Goal: Information Seeking & Learning: Learn about a topic

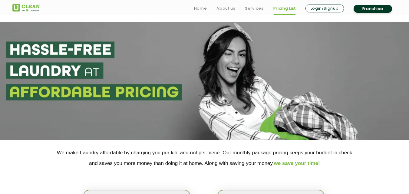
scroll to position [79, 0]
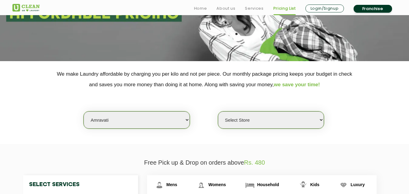
click at [103, 120] on select "Select city [GEOGRAPHIC_DATA] [GEOGRAPHIC_DATA] [GEOGRAPHIC_DATA] [GEOGRAPHIC_D…" at bounding box center [137, 119] width 106 height 17
select select "90"
click at [84, 111] on select "Select city [GEOGRAPHIC_DATA] [GEOGRAPHIC_DATA] [GEOGRAPHIC_DATA] [GEOGRAPHIC_D…" at bounding box center [137, 119] width 106 height 17
select select "0"
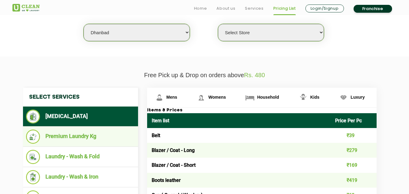
scroll to position [172, 0]
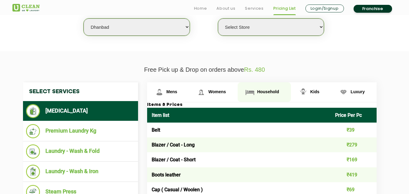
click at [177, 93] on span "Household" at bounding box center [171, 91] width 11 height 5
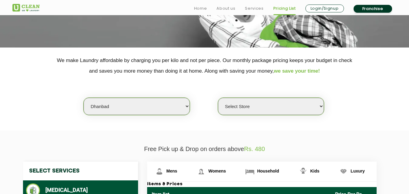
scroll to position [93, 0]
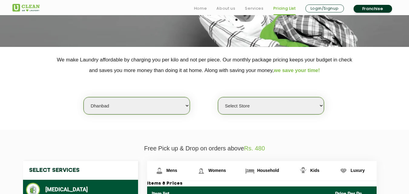
click at [109, 102] on select "Select city [GEOGRAPHIC_DATA] [GEOGRAPHIC_DATA] [GEOGRAPHIC_DATA] [GEOGRAPHIC_D…" at bounding box center [137, 105] width 106 height 17
select select "104"
click at [84, 97] on select "Select city [GEOGRAPHIC_DATA] [GEOGRAPHIC_DATA] [GEOGRAPHIC_DATA] [GEOGRAPHIC_D…" at bounding box center [137, 105] width 106 height 17
select select "0"
click at [110, 102] on select "Select city [GEOGRAPHIC_DATA] [GEOGRAPHIC_DATA] [GEOGRAPHIC_DATA] [GEOGRAPHIC_D…" at bounding box center [137, 105] width 106 height 17
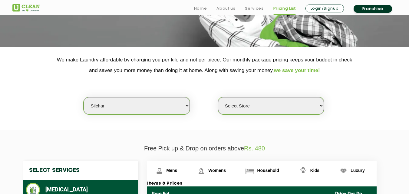
select select "28"
click at [84, 97] on select "Select city [GEOGRAPHIC_DATA] [GEOGRAPHIC_DATA] [GEOGRAPHIC_DATA] [GEOGRAPHIC_D…" at bounding box center [137, 105] width 106 height 17
select select "0"
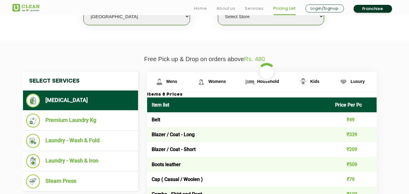
scroll to position [185, 0]
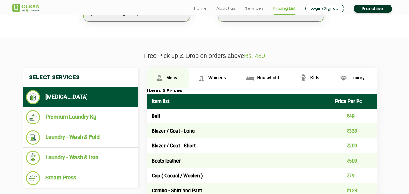
click at [174, 82] on link "Mens" at bounding box center [168, 78] width 42 height 20
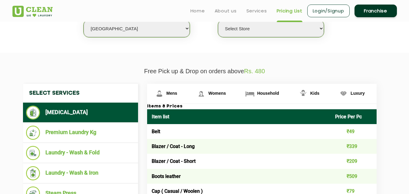
scroll to position [159, 0]
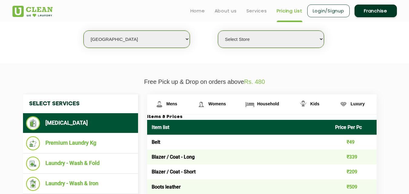
click at [102, 35] on select "Select city [GEOGRAPHIC_DATA] [GEOGRAPHIC_DATA] [GEOGRAPHIC_DATA] [GEOGRAPHIC_D…" at bounding box center [137, 39] width 106 height 17
select select "129"
click at [84, 31] on select "Select city [GEOGRAPHIC_DATA] [GEOGRAPHIC_DATA] [GEOGRAPHIC_DATA] [GEOGRAPHIC_D…" at bounding box center [137, 39] width 106 height 17
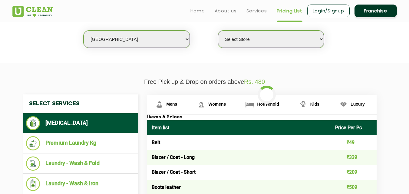
select select "0"
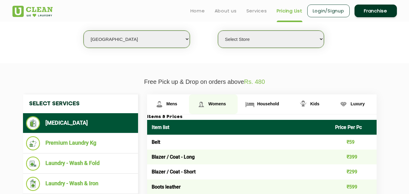
click at [189, 100] on link "Womens" at bounding box center [168, 104] width 42 height 20
click at [216, 100] on link "Womens" at bounding box center [213, 104] width 49 height 20
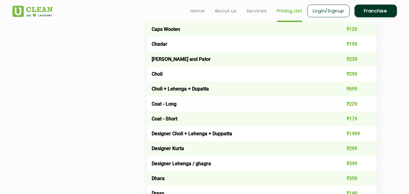
scroll to position [125, 0]
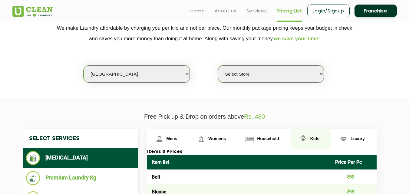
click at [177, 137] on span "Kids" at bounding box center [171, 138] width 11 height 5
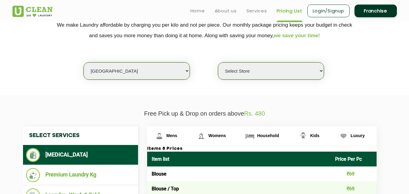
scroll to position [0, 0]
